Goal: Complete application form

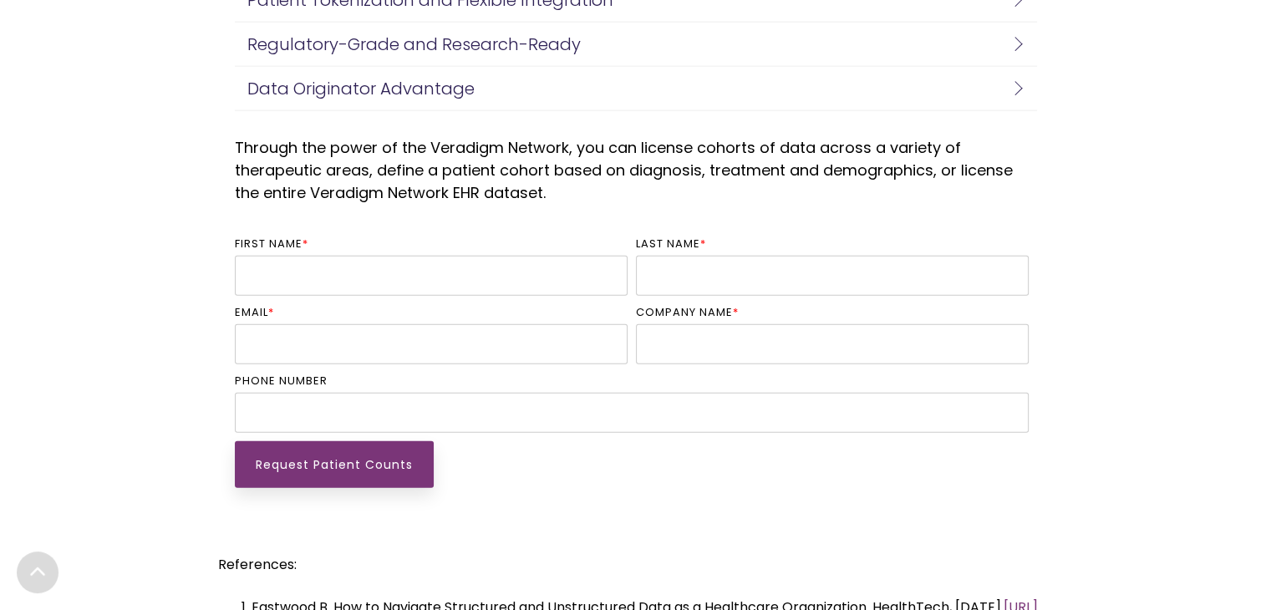
scroll to position [4050, 0]
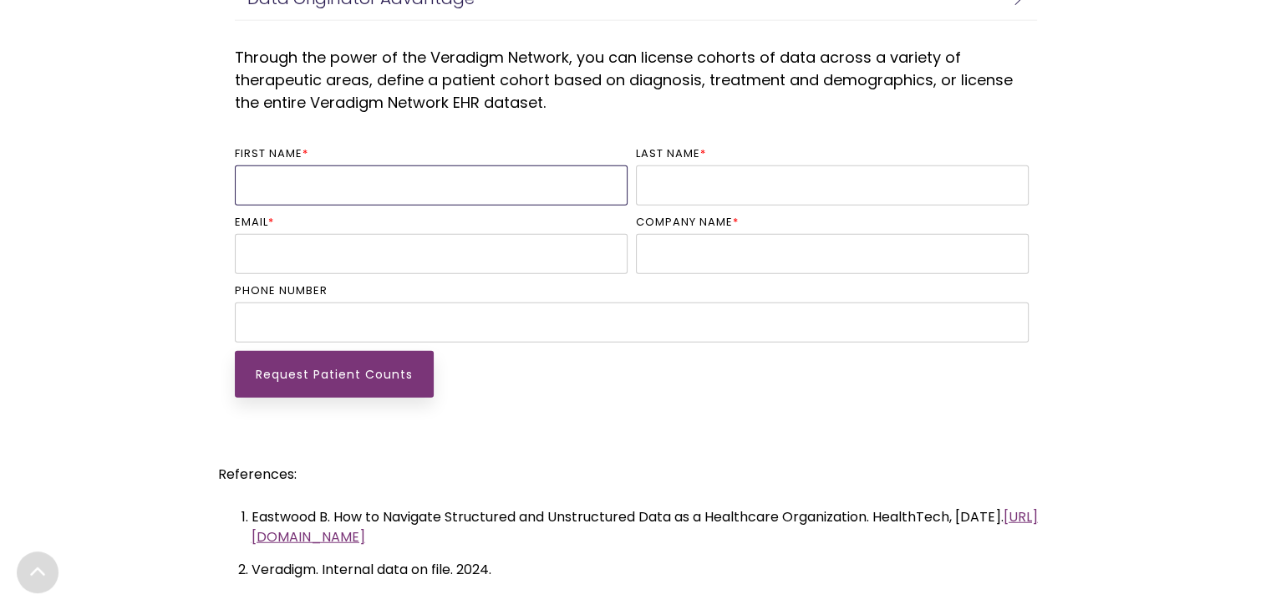
click at [387, 198] on input "First name *" at bounding box center [431, 185] width 393 height 40
type input "ANUSH"
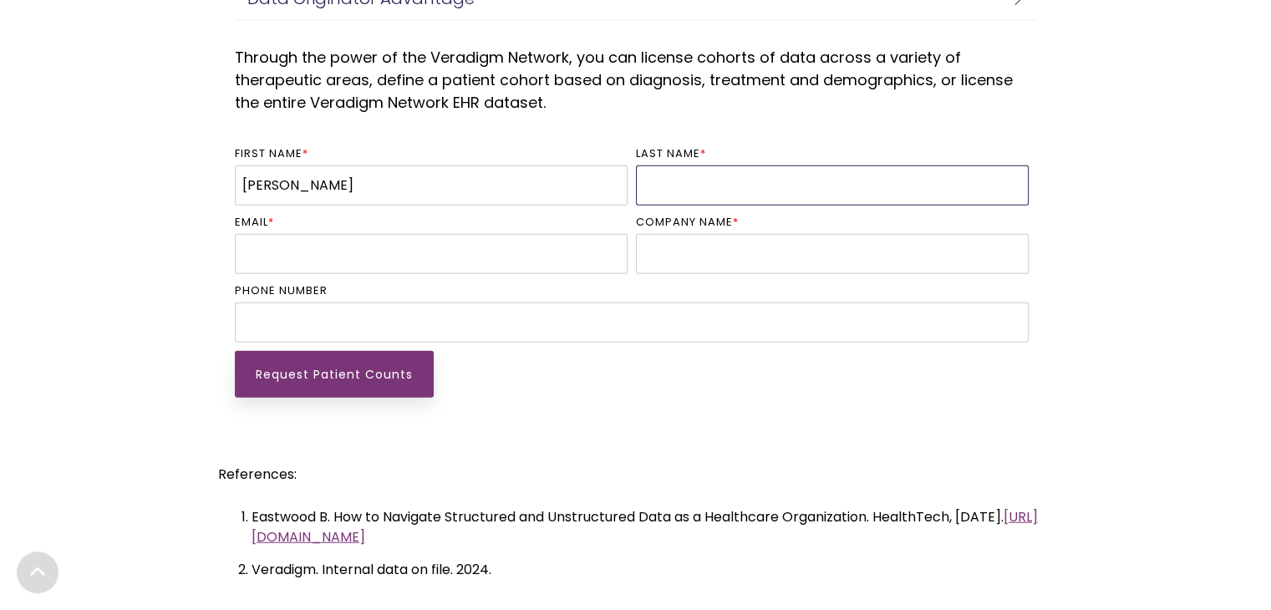
click at [698, 192] on input "Last name *" at bounding box center [832, 185] width 393 height 40
type input "S JATHAN"
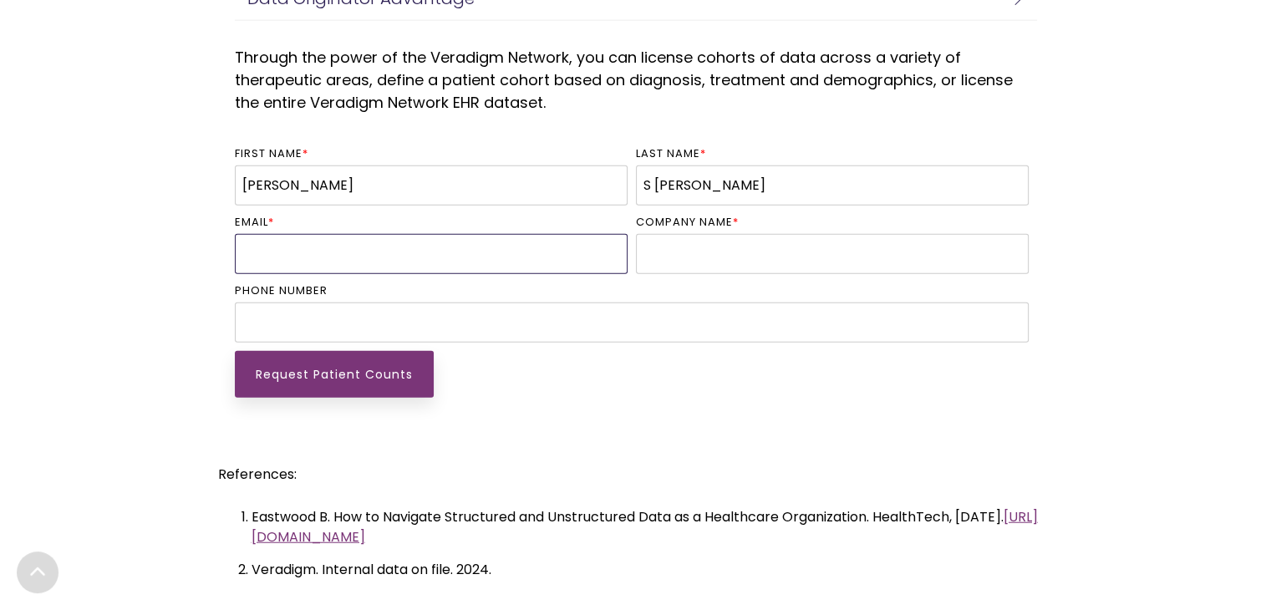
click at [434, 262] on input "Email *" at bounding box center [431, 254] width 393 height 40
type input "anushjathan268@gmail.com"
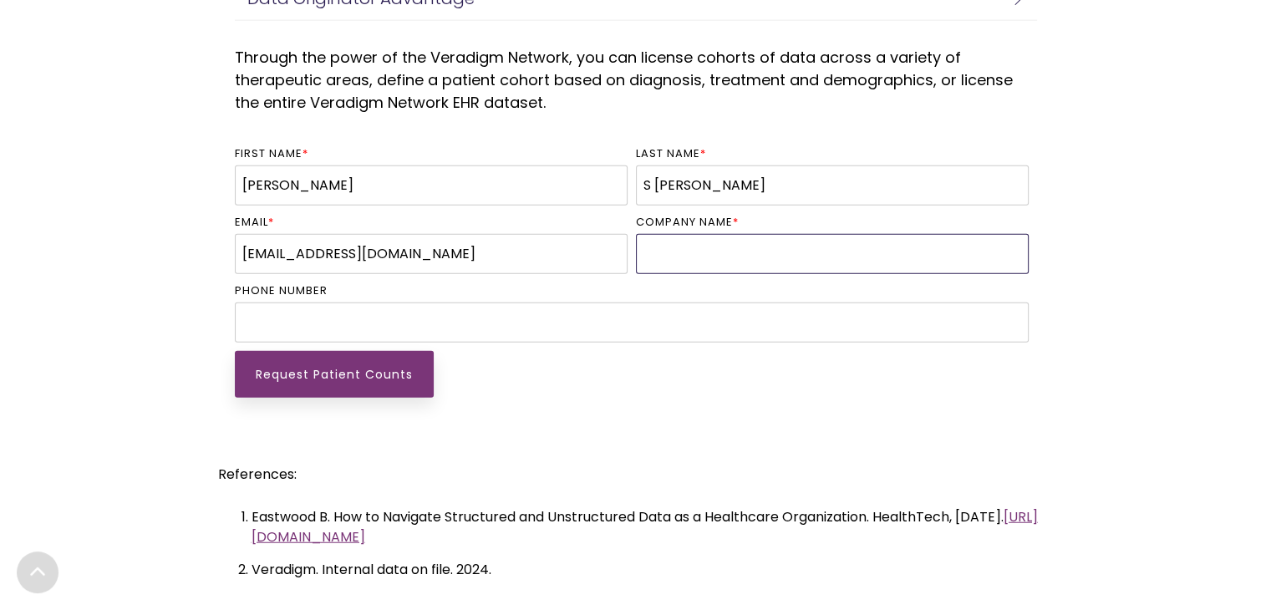
click at [661, 256] on input "Company name *" at bounding box center [832, 254] width 393 height 40
type input "NONE"
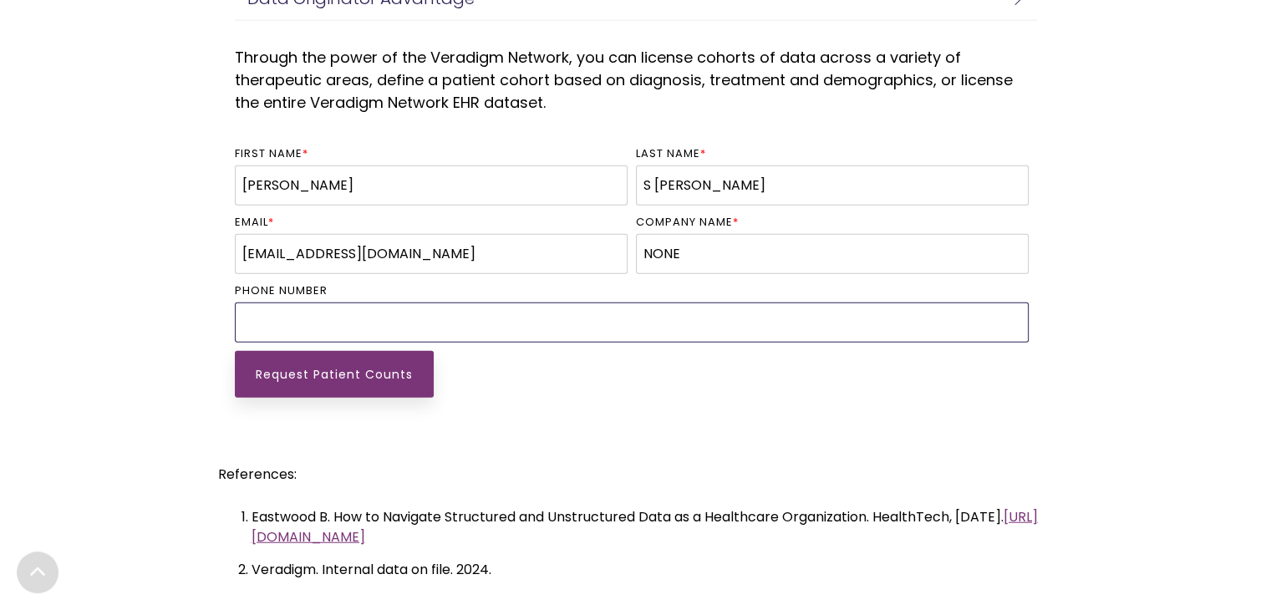
click at [378, 322] on input "Phone number" at bounding box center [632, 322] width 794 height 40
type input "+919901723492"
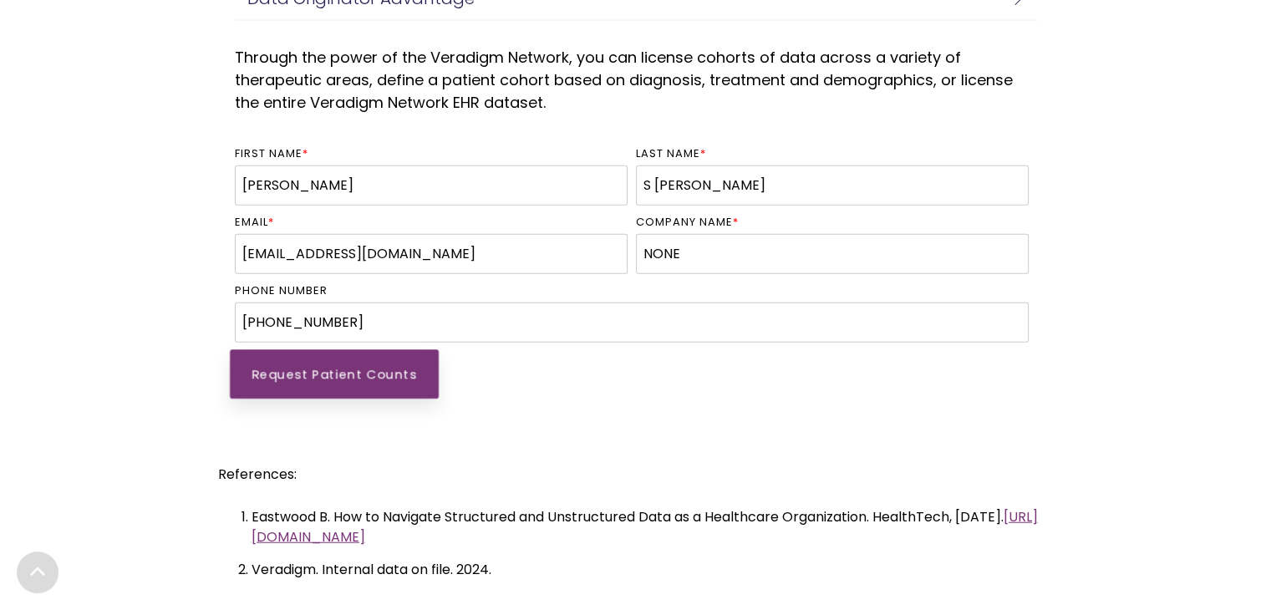
click at [324, 368] on input "Request Patient Counts" at bounding box center [334, 373] width 209 height 49
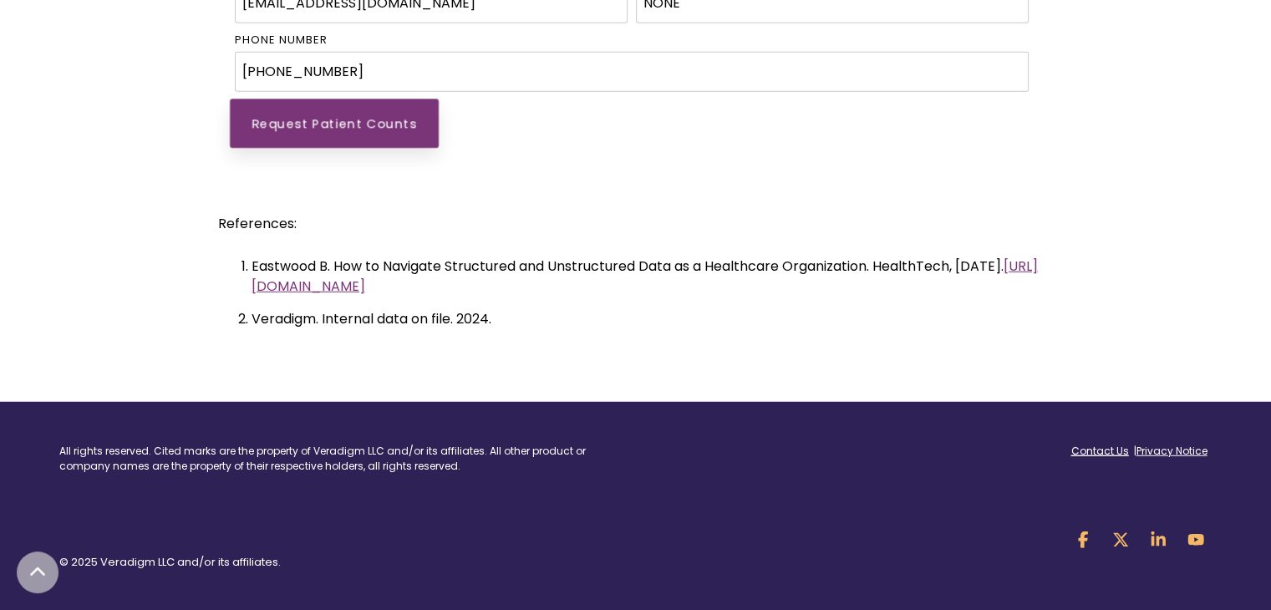
scroll to position [4136, 0]
